Goal: Task Accomplishment & Management: Manage account settings

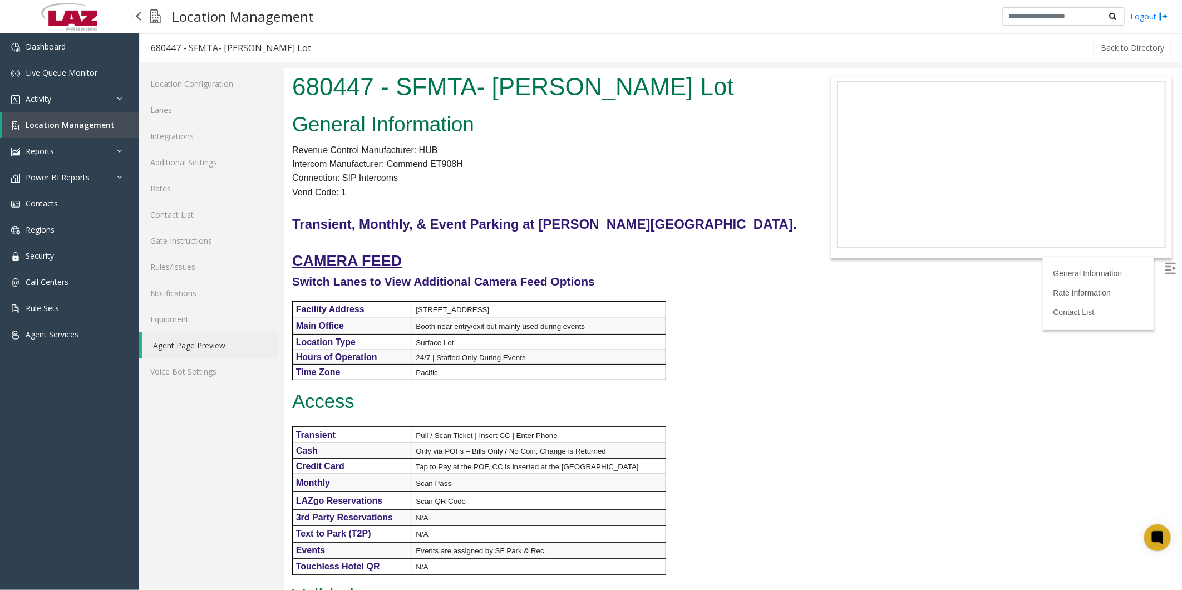
click at [72, 118] on link "Location Management" at bounding box center [70, 125] width 137 height 26
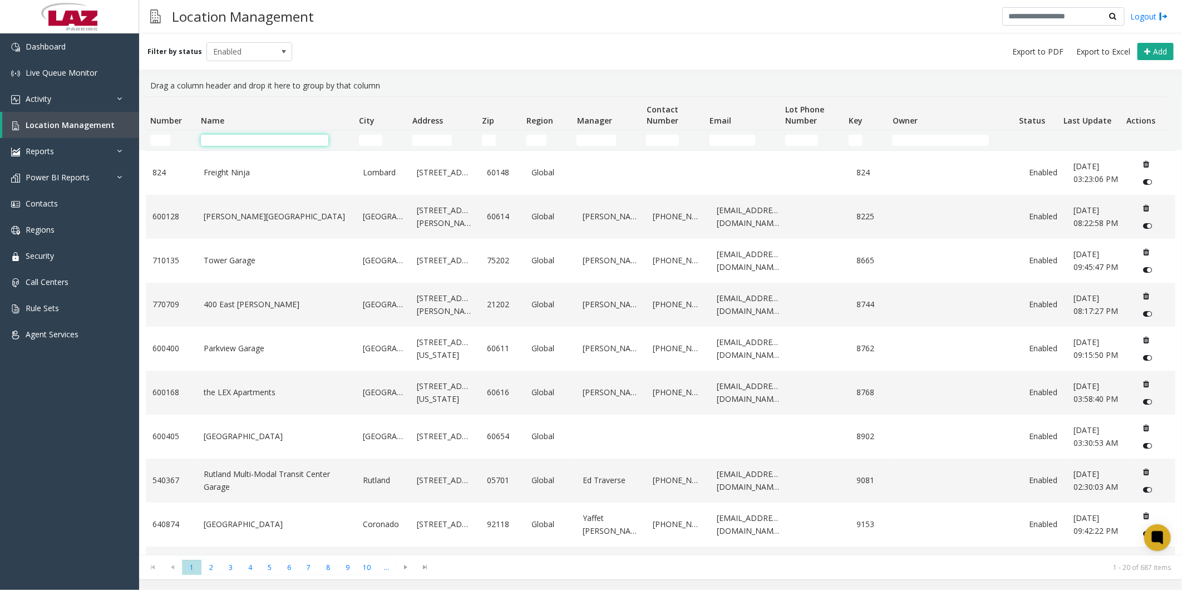
click at [256, 135] on input "Name Filter" at bounding box center [264, 140] width 127 height 11
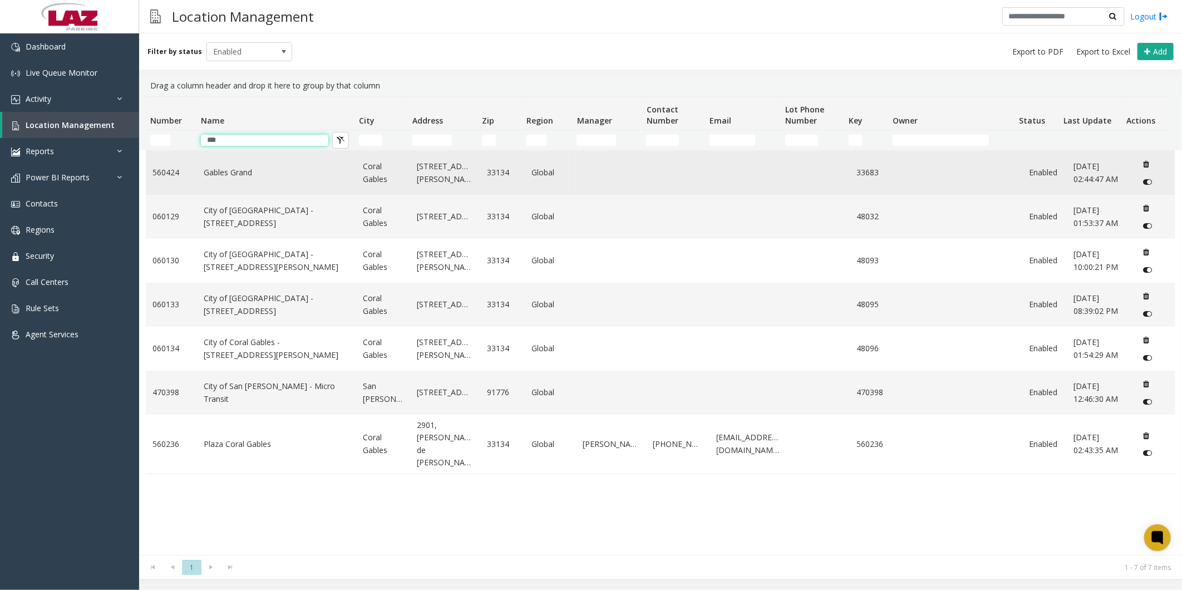
type input "***"
click at [242, 169] on link "Gables Grand" at bounding box center [277, 172] width 146 height 12
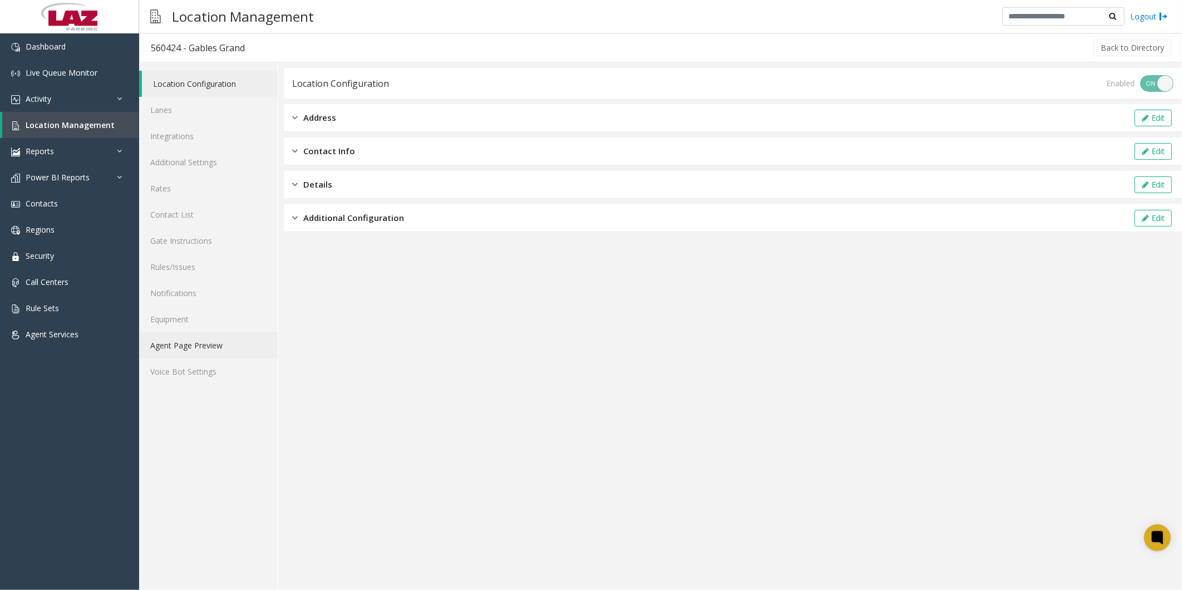
click at [227, 333] on link "Agent Page Preview" at bounding box center [208, 345] width 139 height 26
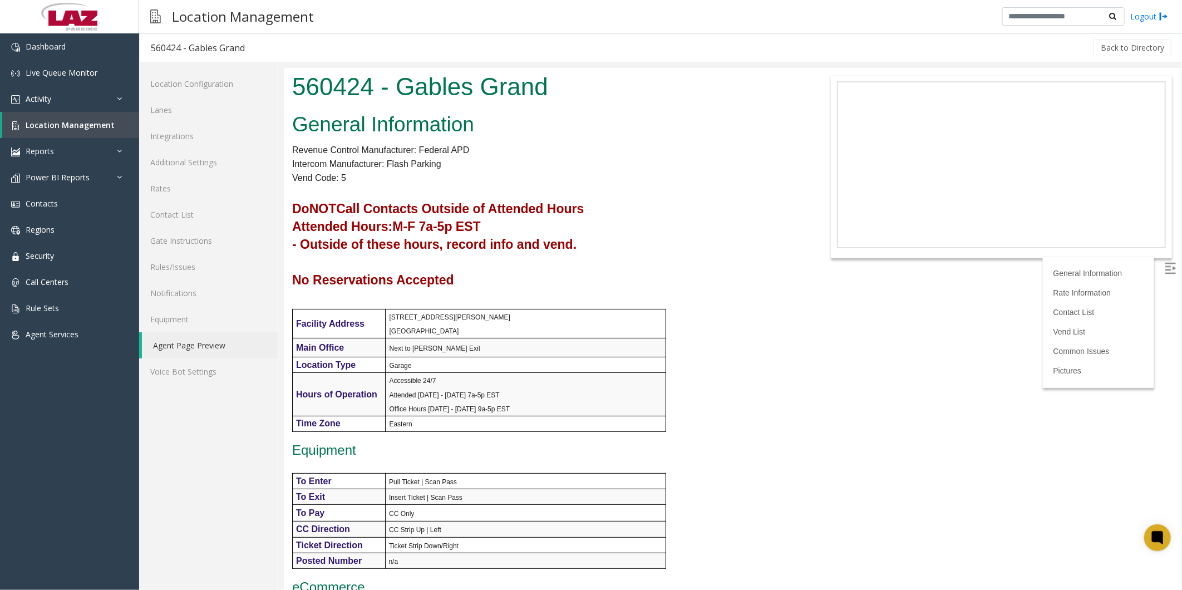
click at [832, 359] on body "560424 - Gables Grand General Information Revenue Control Manufacturer: Federal…" at bounding box center [731, 328] width 897 height 522
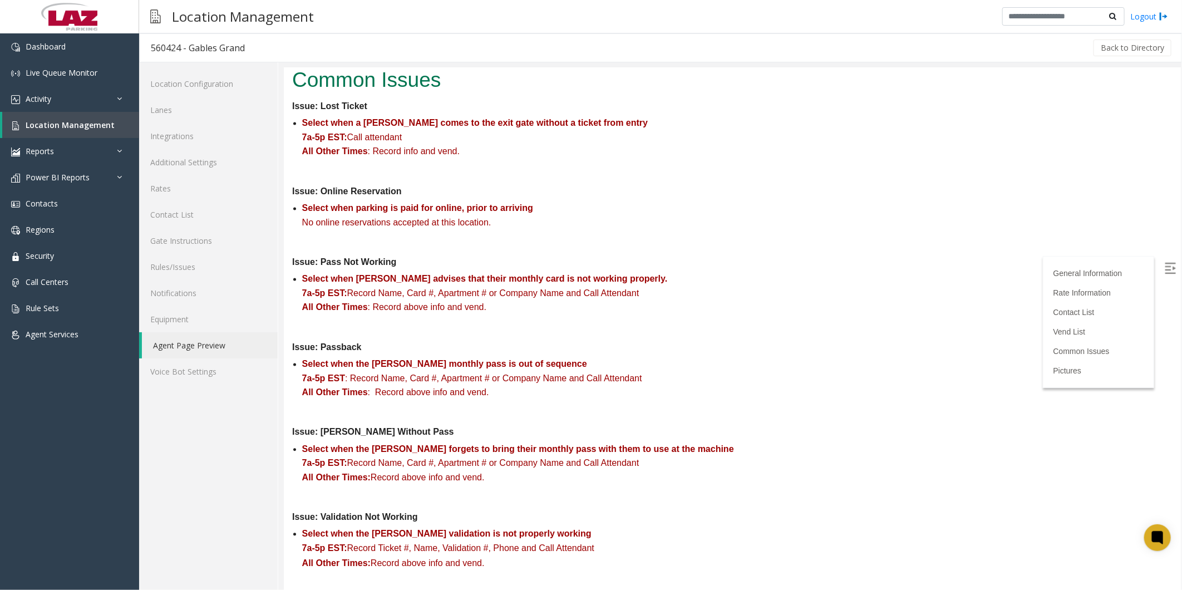
scroll to position [1360, 0]
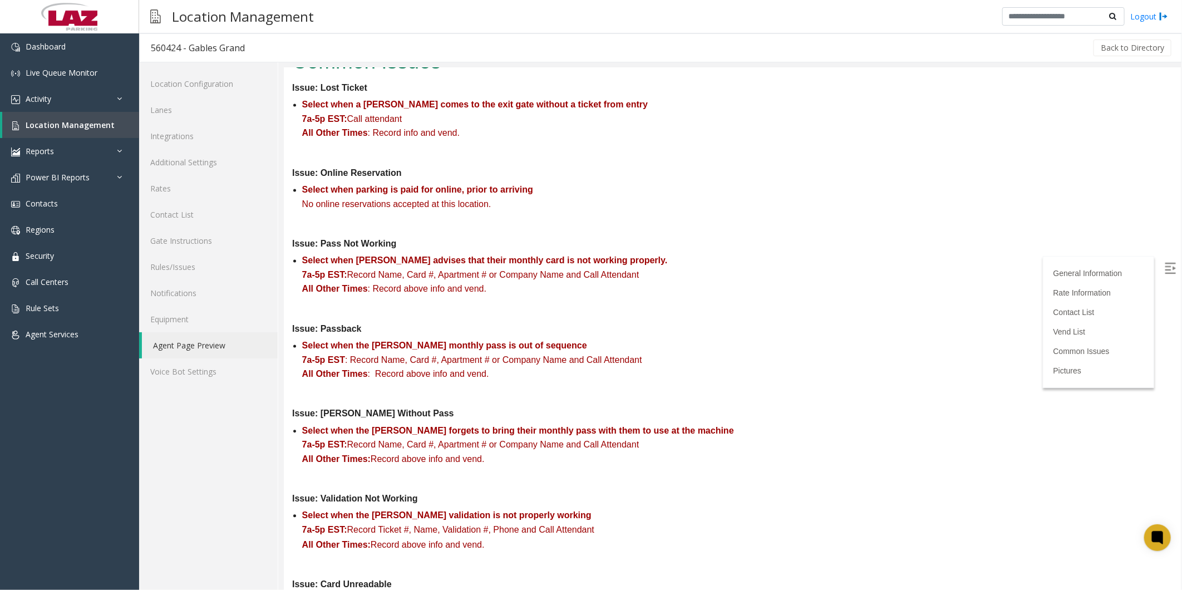
click at [755, 424] on p "Select when the [PERSON_NAME] forgets to bring their monthly pass with them to …" at bounding box center [737, 431] width 871 height 14
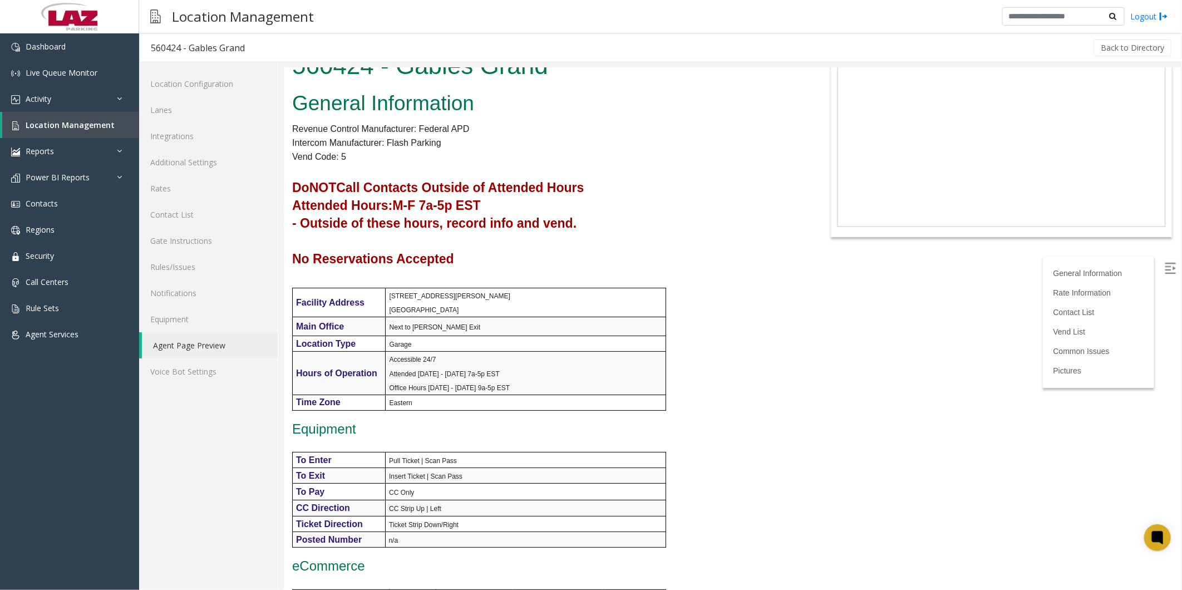
scroll to position [0, 0]
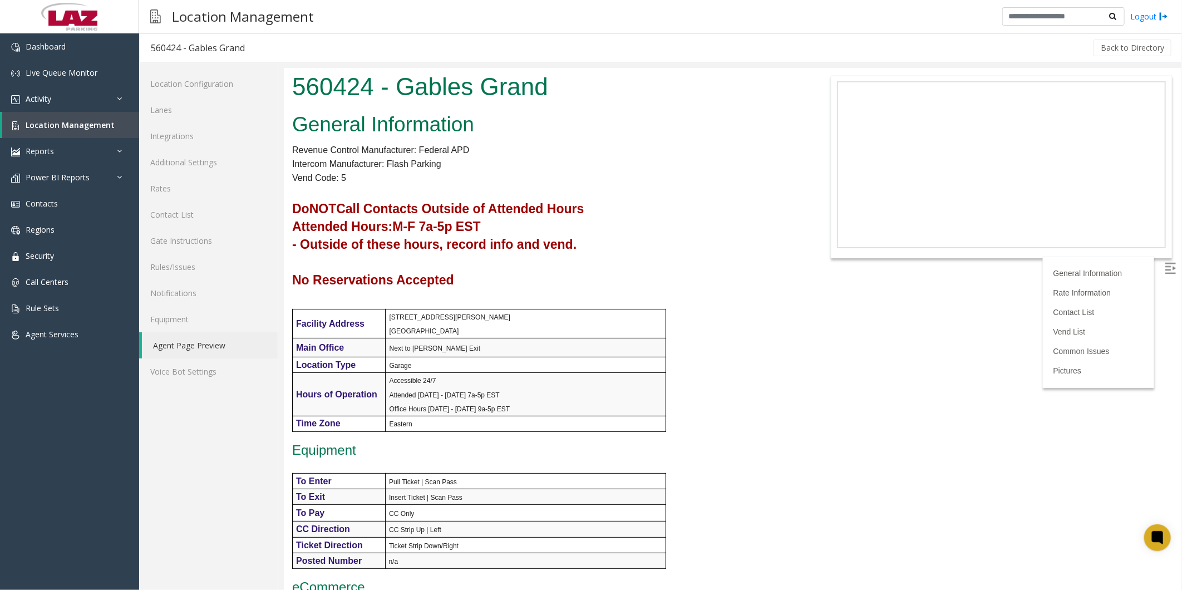
click at [775, 414] on div "General Information Revenue Control Manufacturer: Federal APD Intercom Manufact…" at bounding box center [544, 567] width 523 height 919
click at [704, 344] on div "General Information Revenue Control Manufacturer: Federal APD Intercom Manufact…" at bounding box center [544, 567] width 523 height 919
click at [184, 161] on link "Additional Settings" at bounding box center [208, 162] width 139 height 26
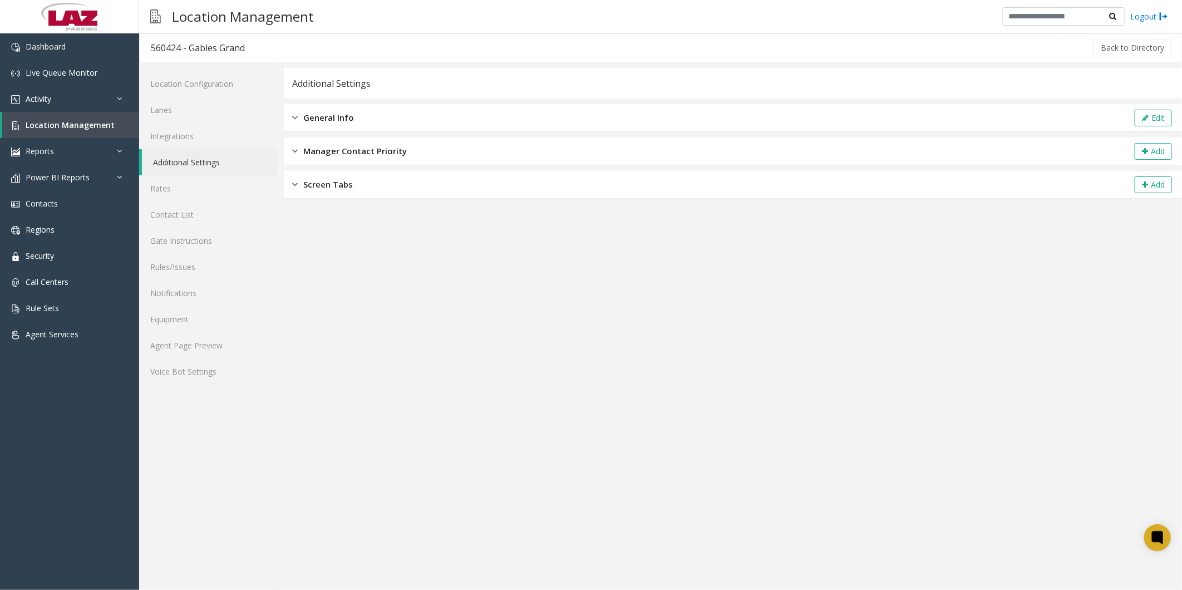
click at [362, 110] on div "General Info Edit" at bounding box center [733, 118] width 898 height 28
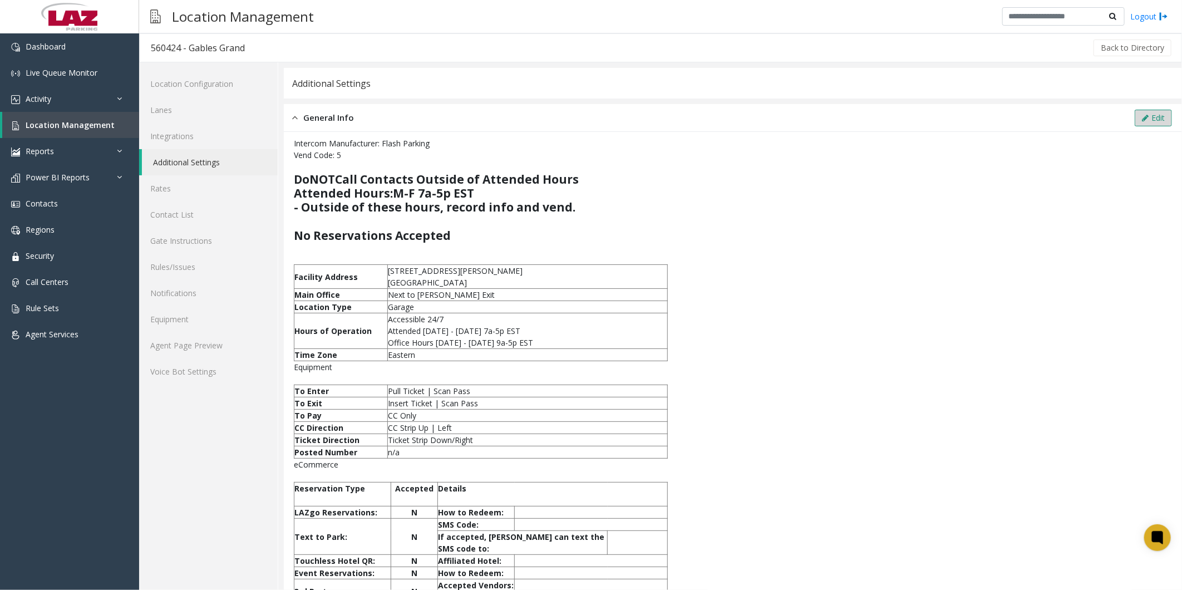
click at [1144, 117] on button "Edit" at bounding box center [1153, 118] width 37 height 17
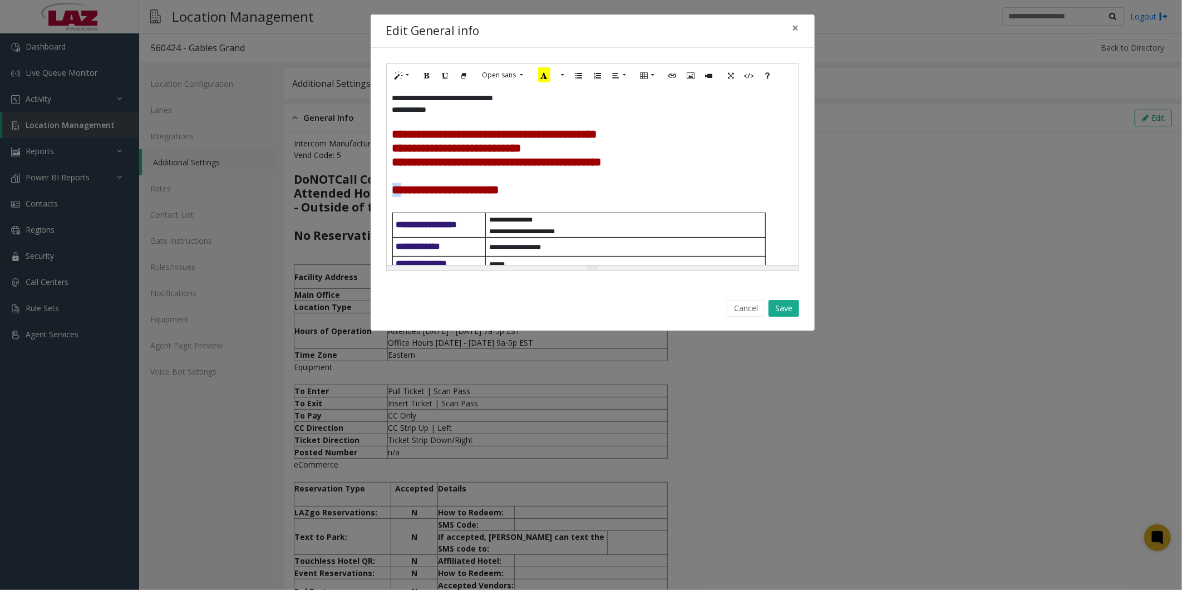
drag, startPoint x: 409, startPoint y: 189, endPoint x: 395, endPoint y: 187, distance: 13.5
click at [395, 187] on b "**********" at bounding box center [496, 162] width 209 height 67
click at [779, 305] on button "Save" at bounding box center [784, 308] width 31 height 17
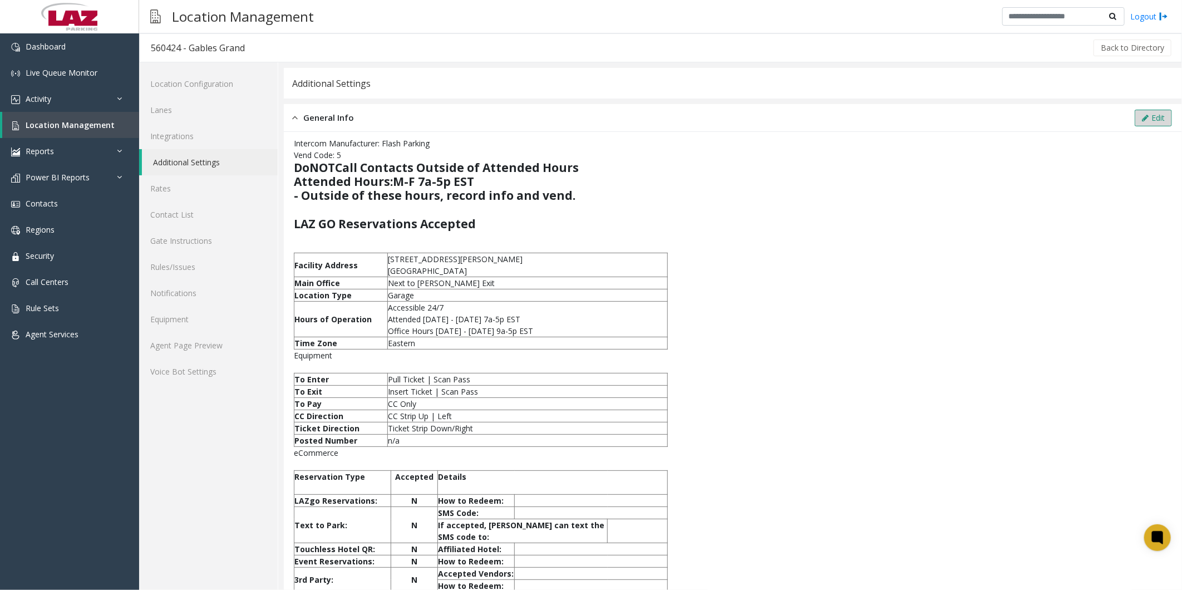
click at [1145, 117] on button "Edit" at bounding box center [1153, 118] width 37 height 17
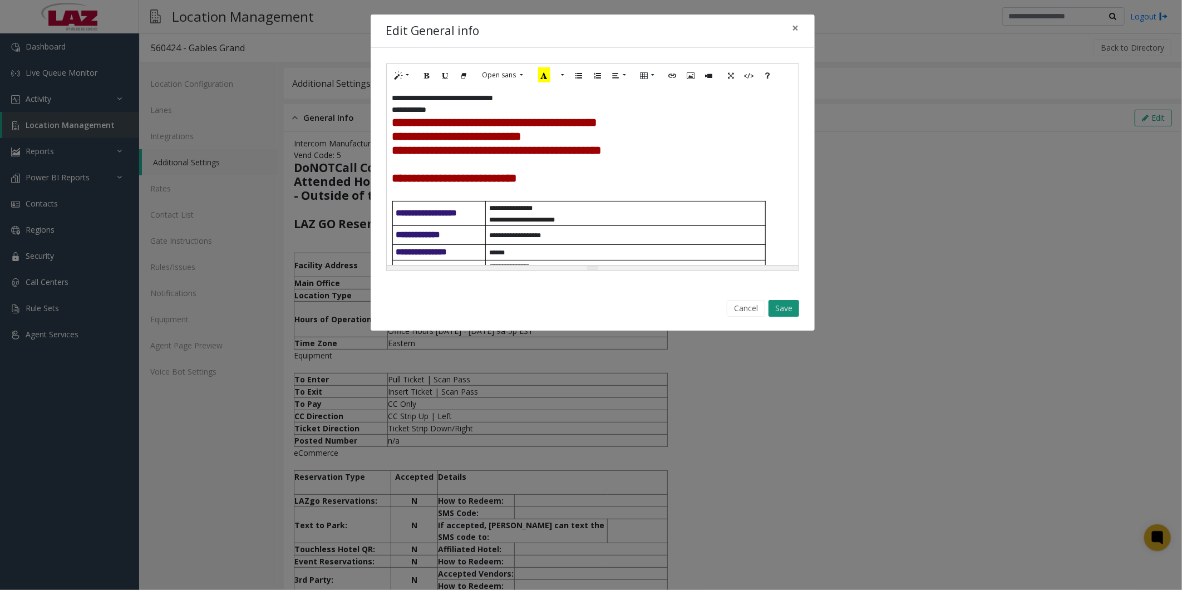
click at [786, 308] on button "Save" at bounding box center [784, 308] width 31 height 17
